Goal: Task Accomplishment & Management: Complete application form

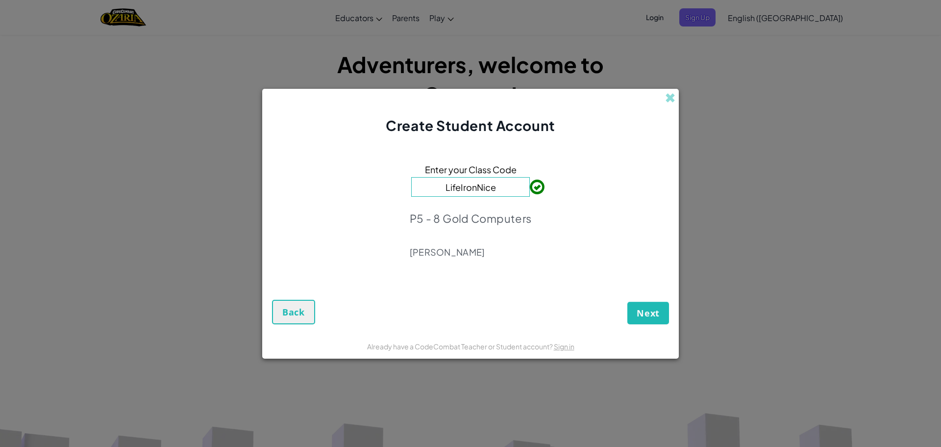
click at [517, 186] on input "LifeIronNice" at bounding box center [470, 187] width 119 height 20
click at [670, 318] on form "Enter your Class Code LifeIronNice P5 - 8 Gold Computers [PERSON_NAME] Next Back" at bounding box center [470, 234] width 417 height 198
click at [652, 317] on span "Next" at bounding box center [648, 313] width 23 height 12
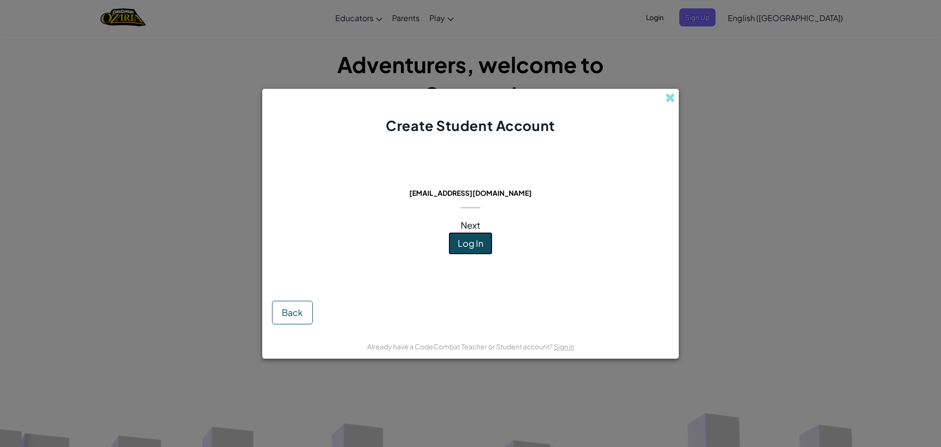
click at [481, 249] on button "Log In" at bounding box center [471, 243] width 44 height 23
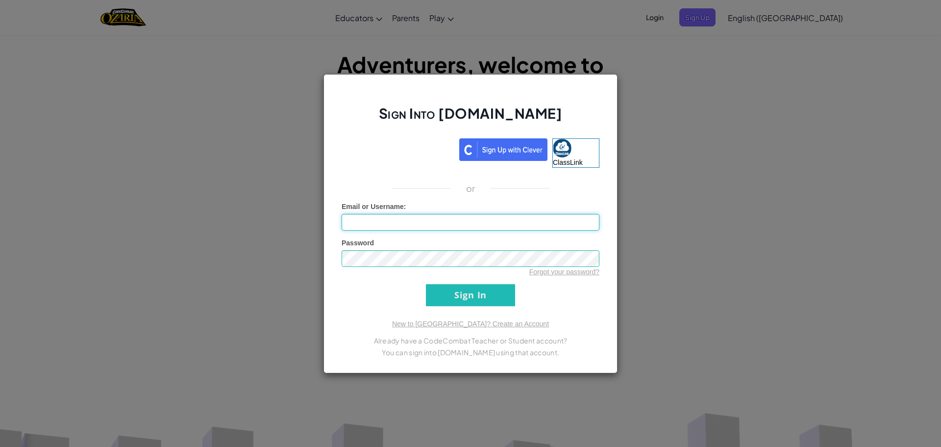
click at [501, 220] on input "Email or Username :" at bounding box center [471, 222] width 258 height 17
